Goal: Navigation & Orientation: Find specific page/section

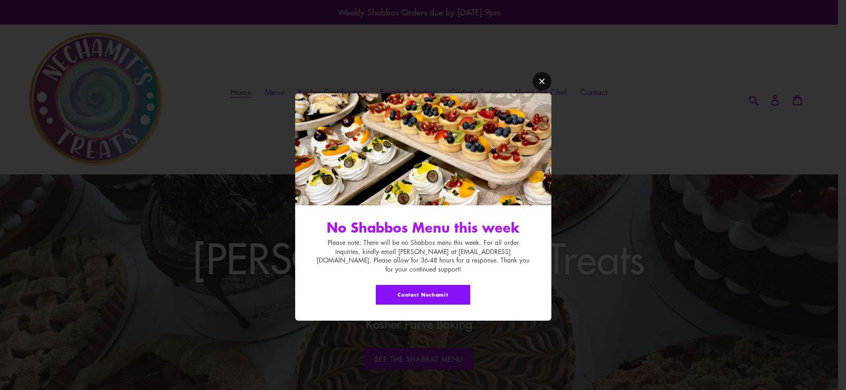
click at [544, 85] on icon "Modal window" at bounding box center [542, 81] width 8 height 8
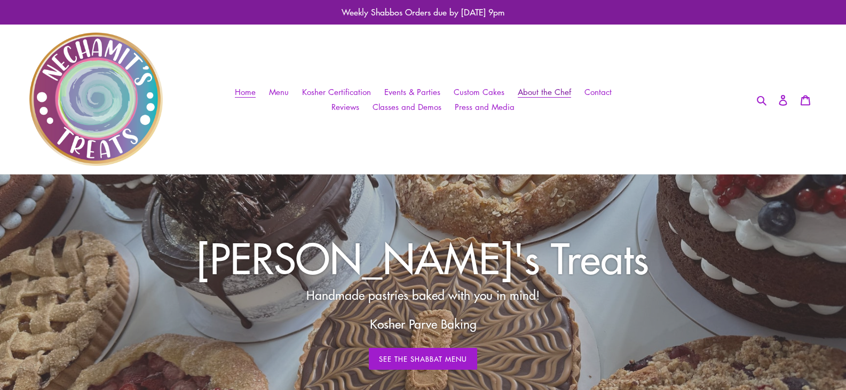
click at [515, 93] on link "About the Chef" at bounding box center [544, 91] width 64 height 15
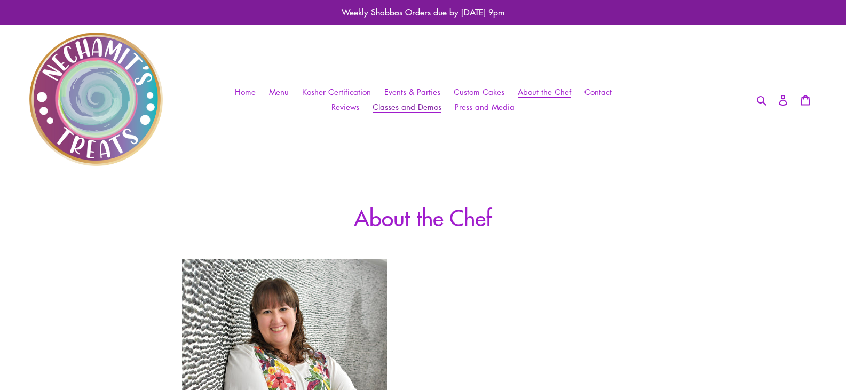
click at [433, 109] on span "Classes and Demos" at bounding box center [406, 106] width 69 height 11
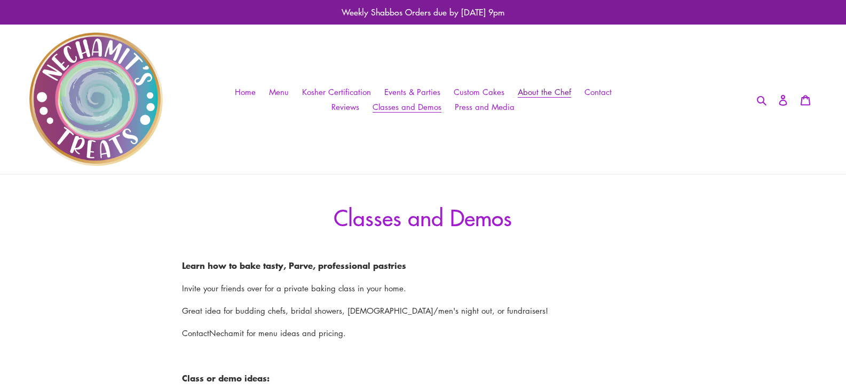
click at [533, 92] on span "About the Chef" at bounding box center [544, 91] width 53 height 11
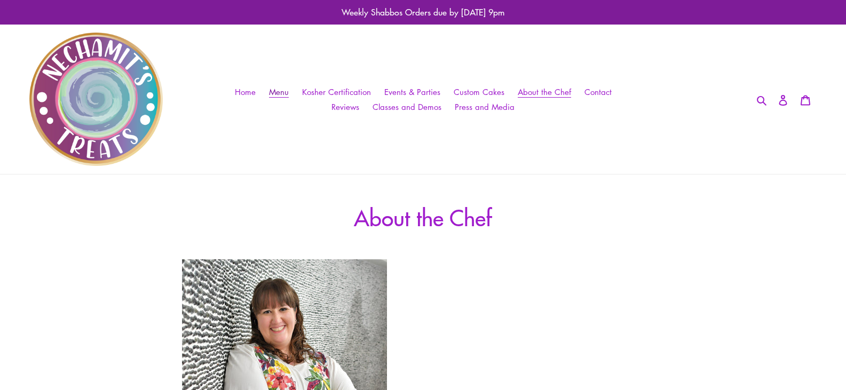
click at [287, 92] on span "Menu" at bounding box center [279, 91] width 20 height 11
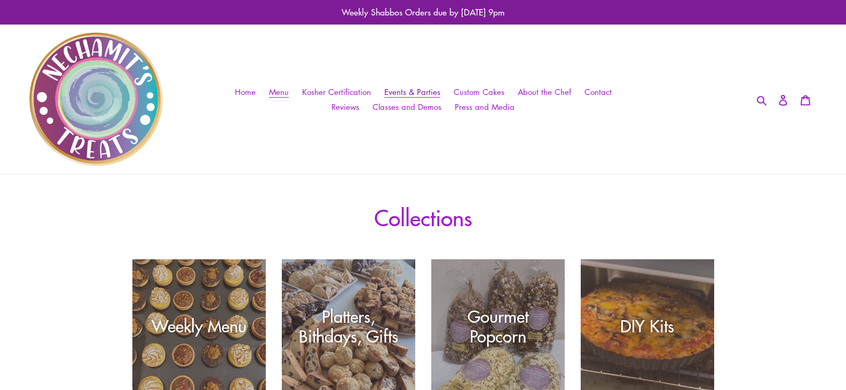
click at [417, 88] on span "Events & Parties" at bounding box center [412, 91] width 56 height 11
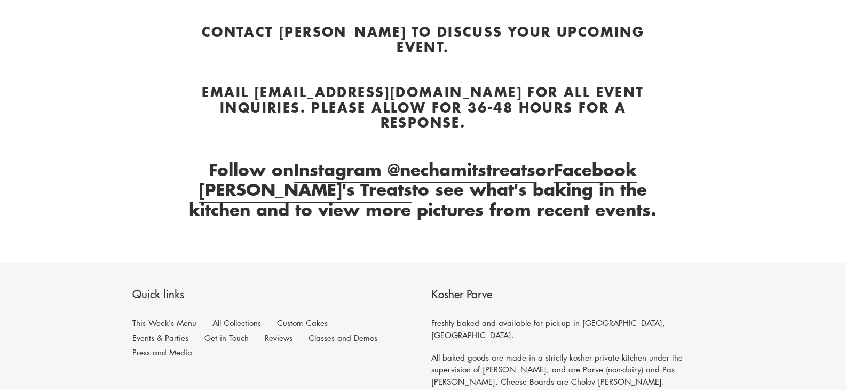
scroll to position [576, 0]
